Goal: Go to known website: Access a specific website the user already knows

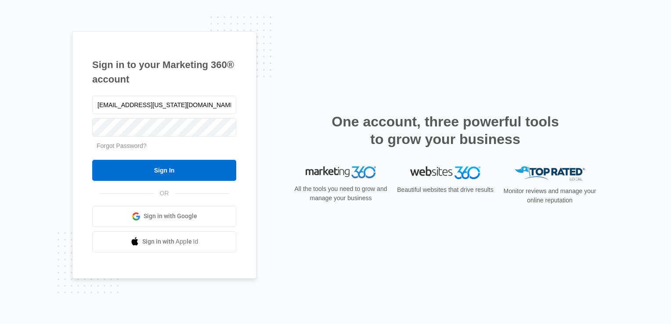
drag, startPoint x: 125, startPoint y: 109, endPoint x: 86, endPoint y: 111, distance: 38.7
click at [86, 111] on div "Sign in to your Marketing 360® account deerfield.florida@drgsweightloss.com For…" at bounding box center [164, 155] width 185 height 248
type input "Plantation.Florida@drgsweightloss.com"
click at [43, 127] on div "Sign in to your Marketing 360® account Plantation.Florida@drgsweightloss.com Fo…" at bounding box center [335, 162] width 671 height 324
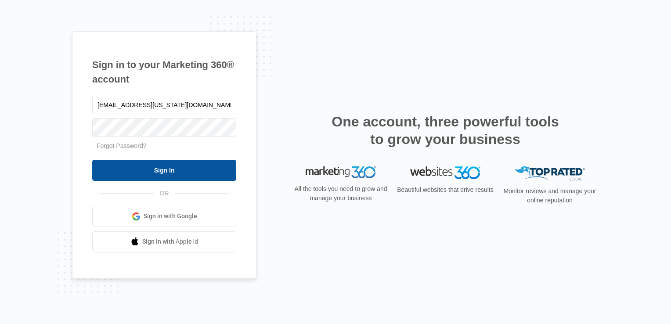
click at [166, 176] on input "Sign In" at bounding box center [164, 170] width 144 height 21
